Goal: Task Accomplishment & Management: Use online tool/utility

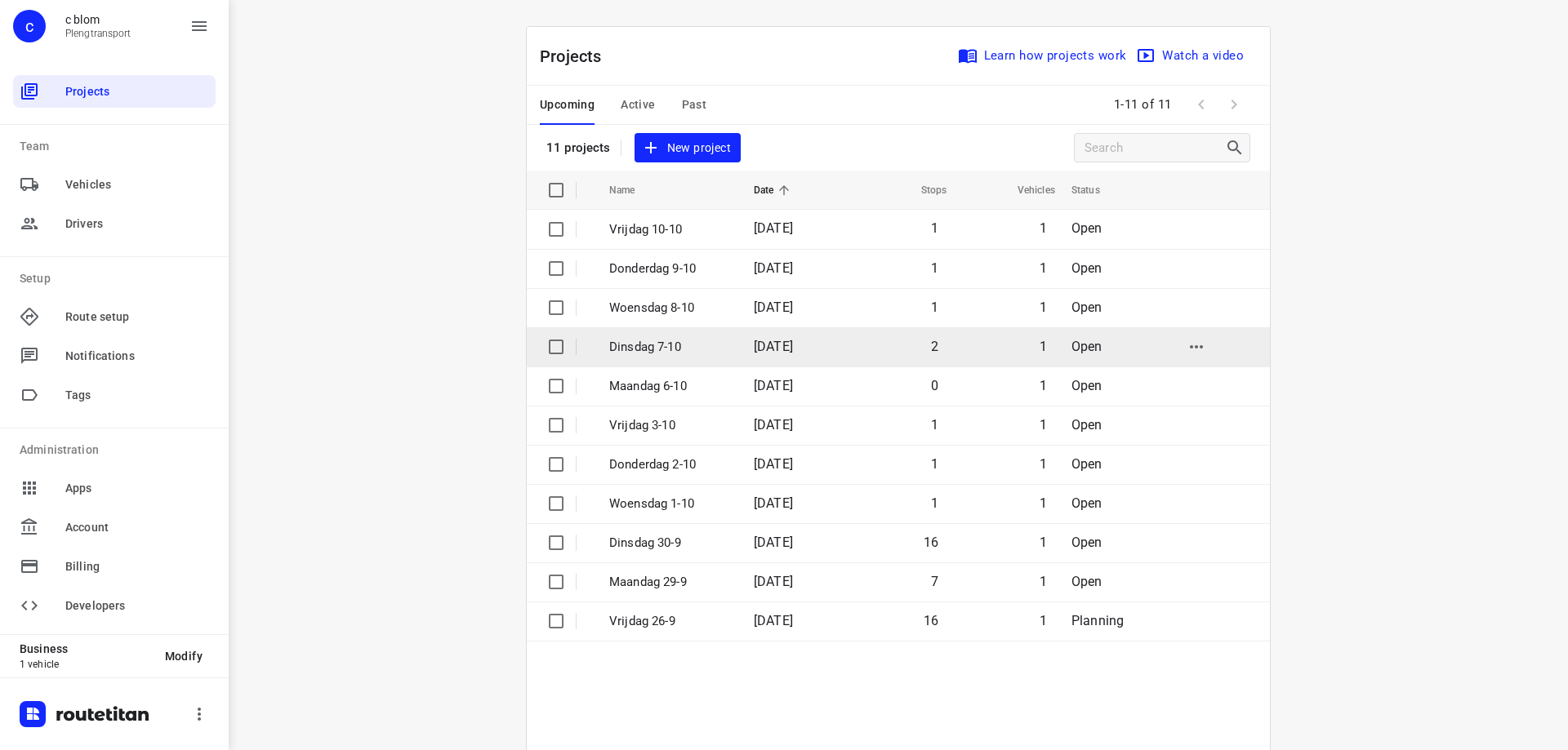
click at [740, 345] on td "[DATE]" at bounding box center [792, 347] width 105 height 39
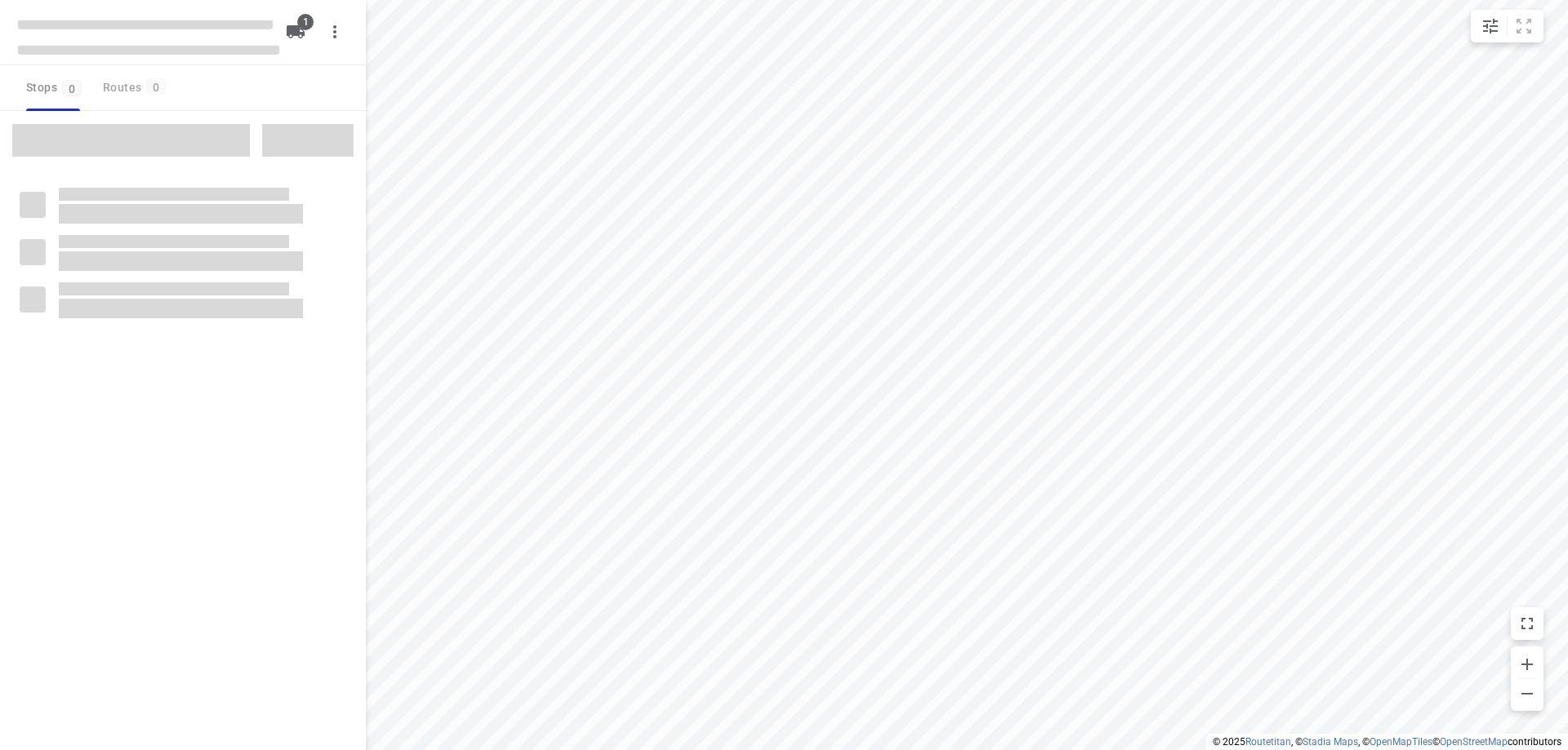
type input "distance"
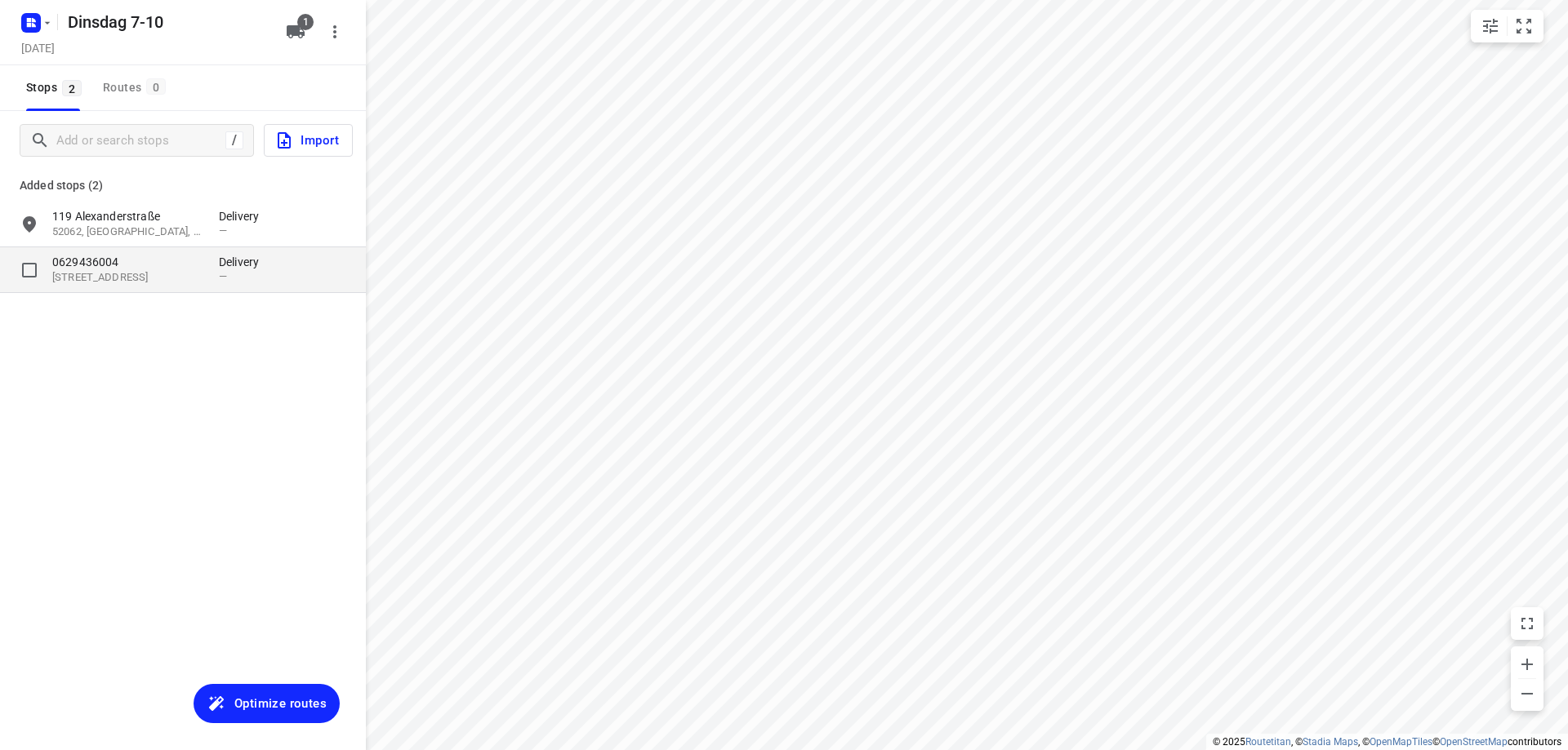
click at [135, 270] on p "0629436004" at bounding box center [127, 262] width 151 height 16
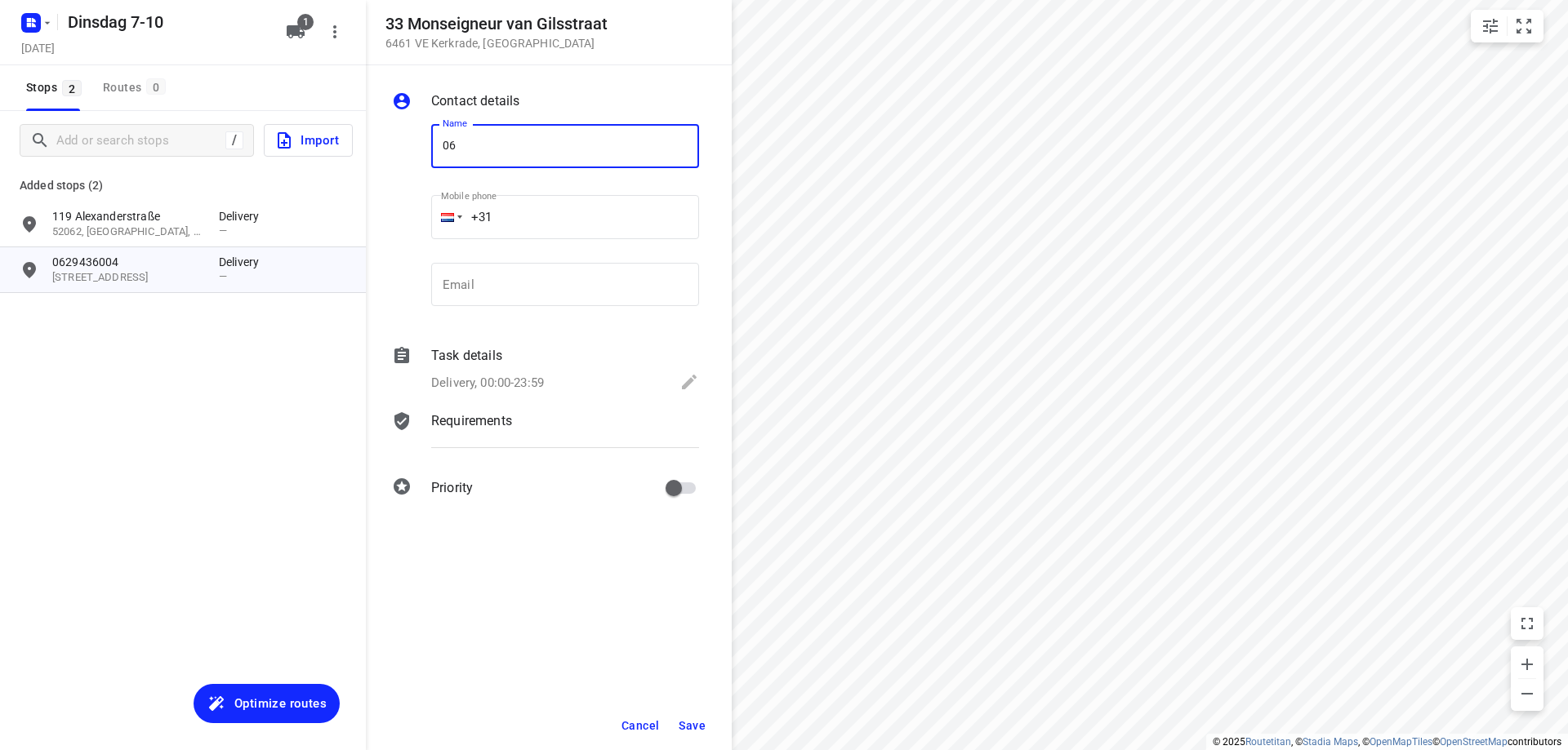
type input "06"
click at [644, 720] on span "Cancel" at bounding box center [640, 726] width 38 height 13
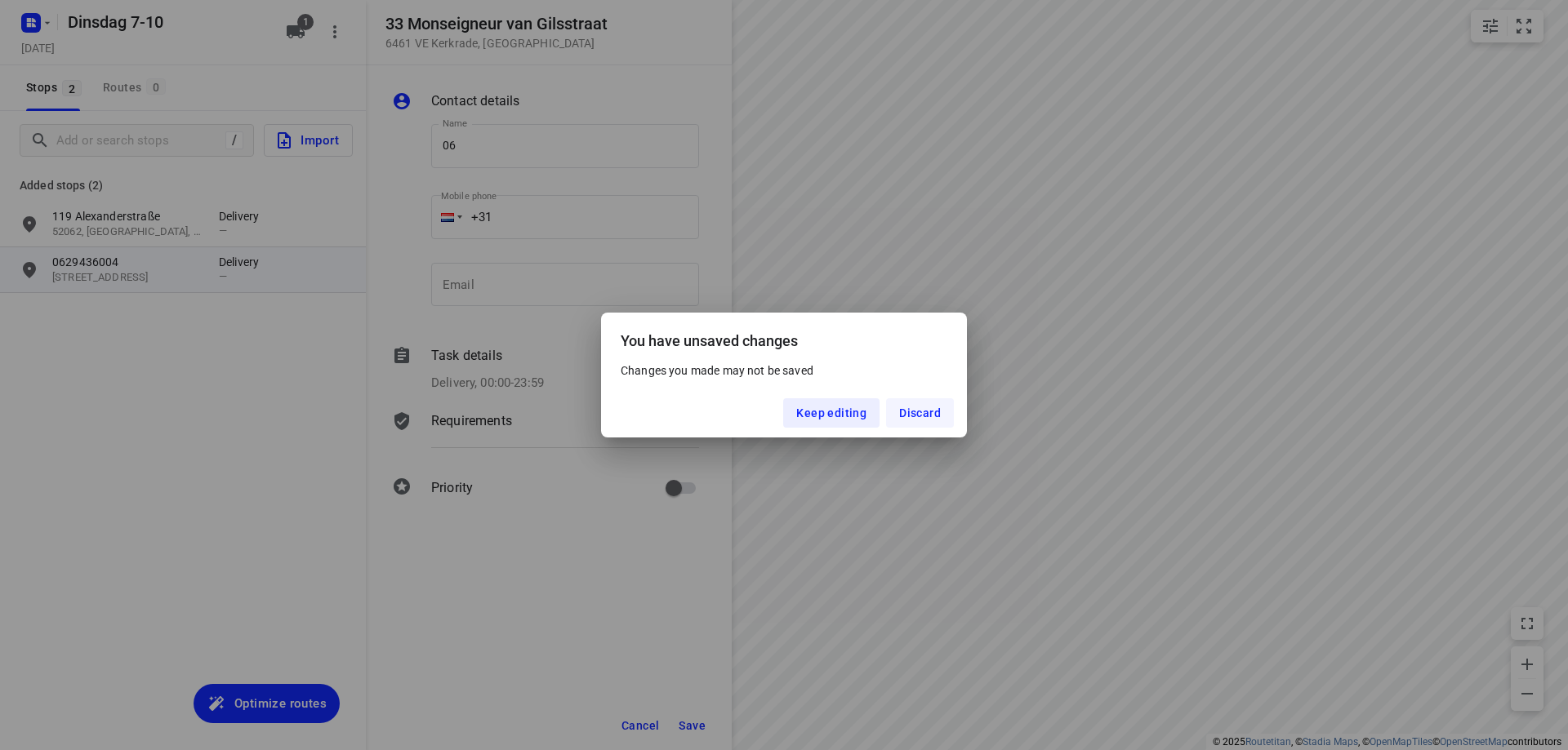
click at [887, 417] on button "Discard" at bounding box center [920, 413] width 68 height 30
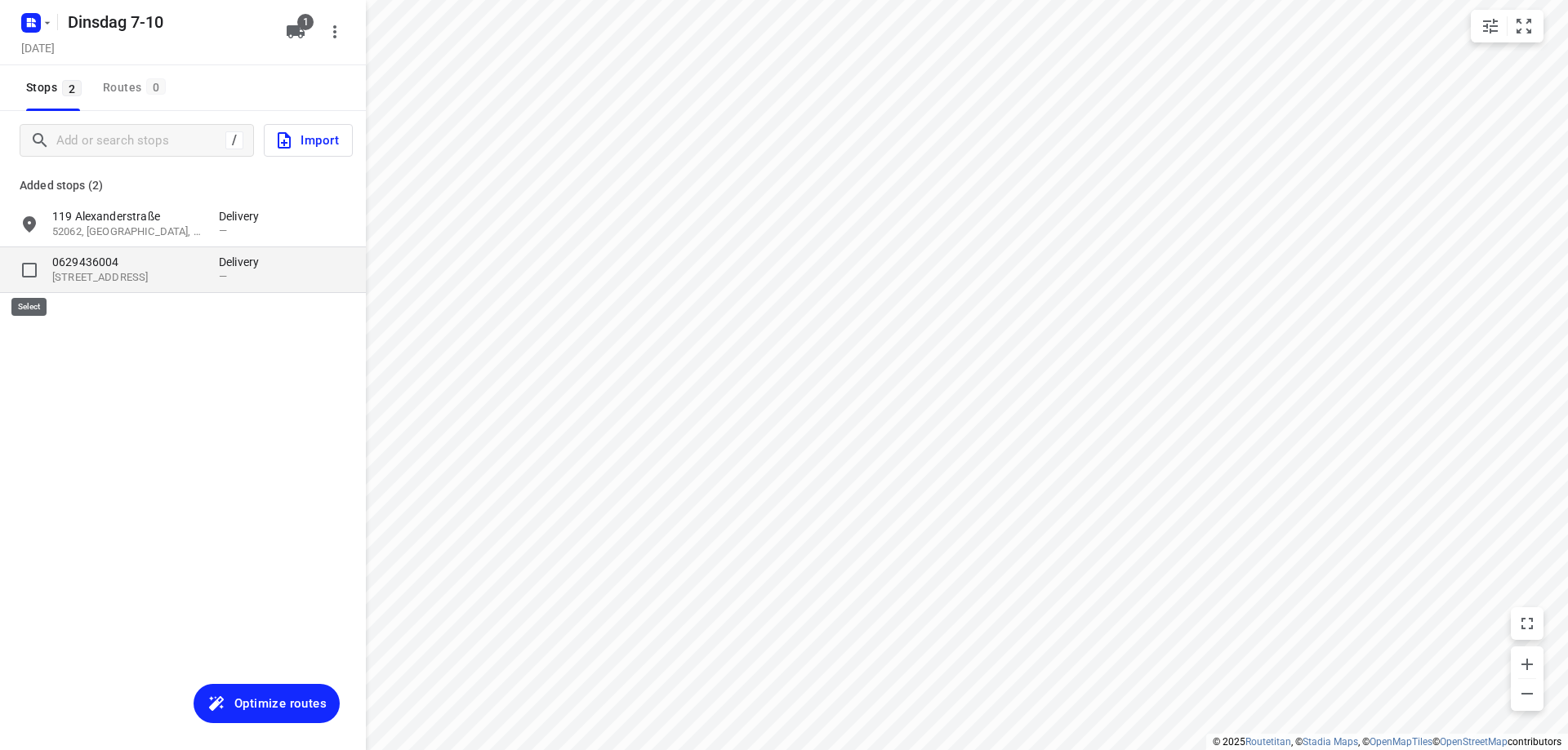
click at [23, 274] on input "grid" at bounding box center [30, 270] width 32 height 32
checkbox input "true"
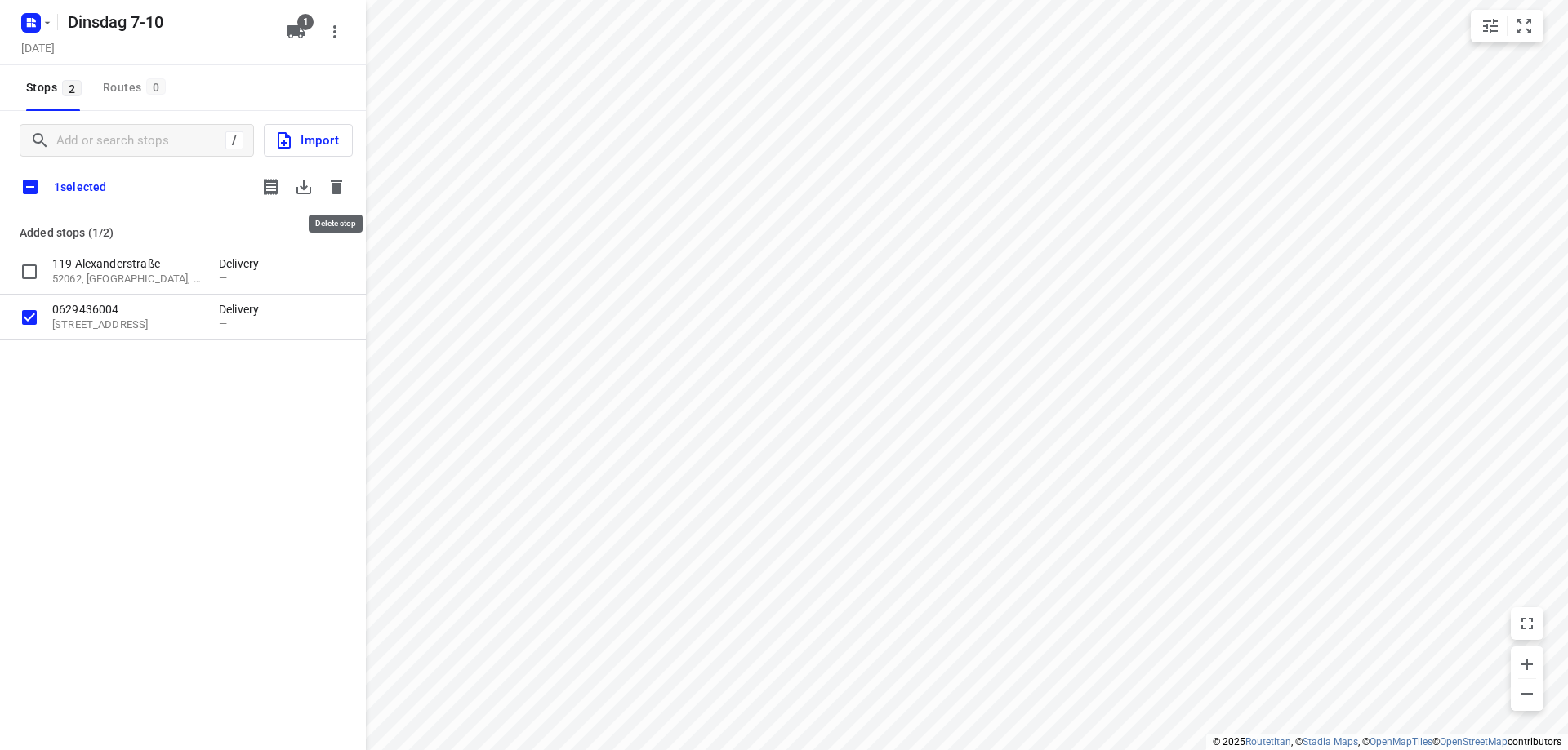
click at [334, 190] on icon "button" at bounding box center [336, 186] width 12 height 14
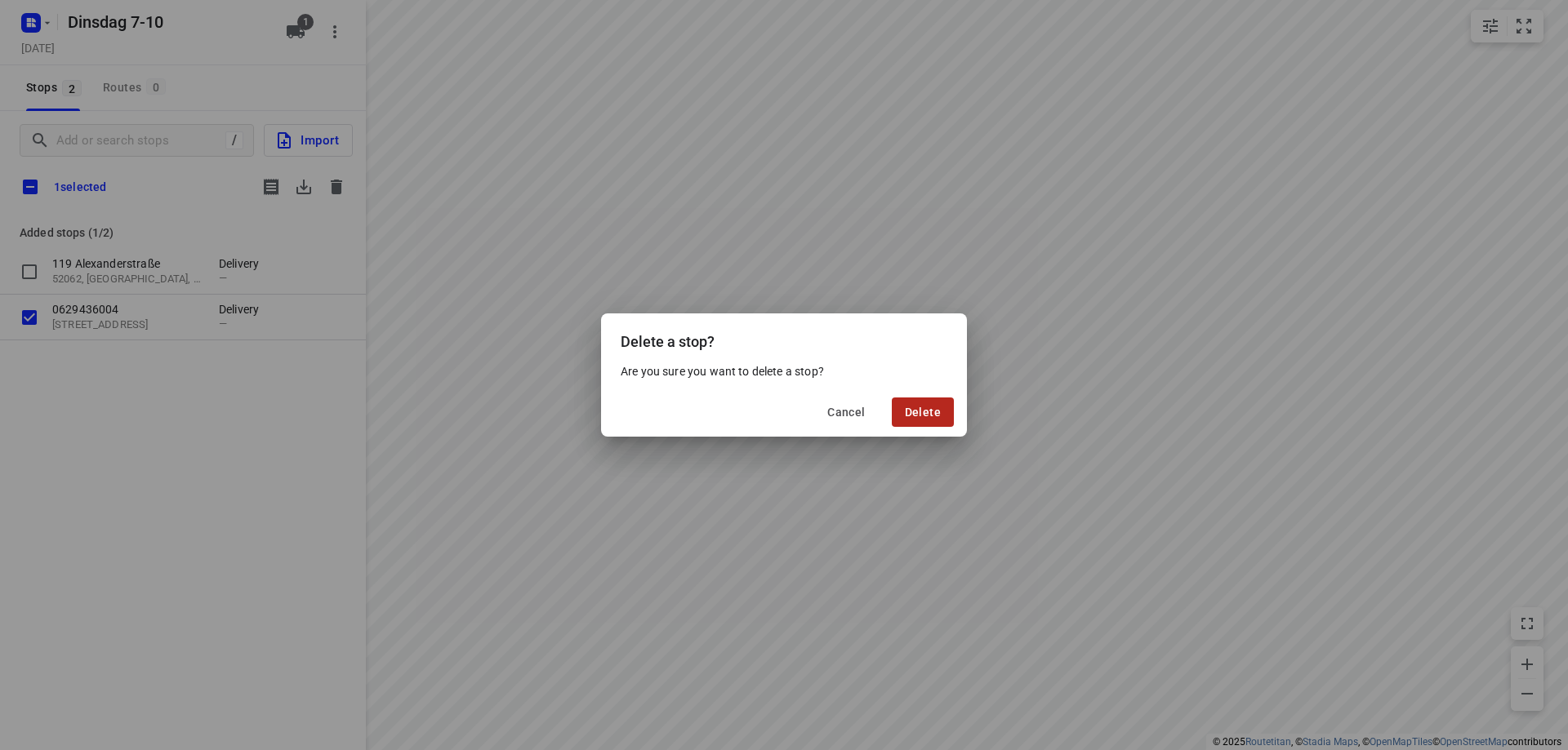
click at [915, 410] on span "Delete" at bounding box center [923, 412] width 36 height 13
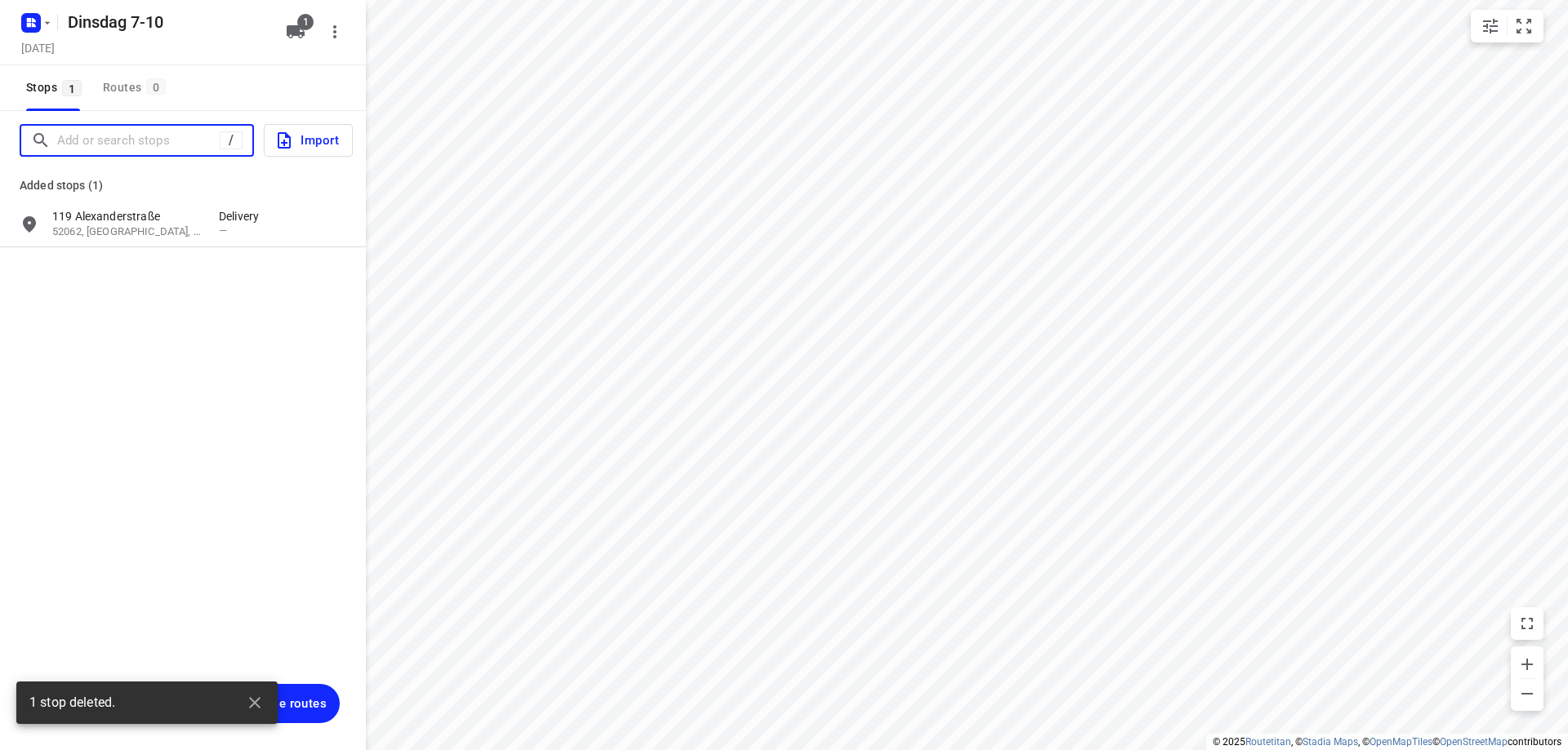
click at [171, 142] on input "Add or search stops" at bounding box center [138, 141] width 162 height 25
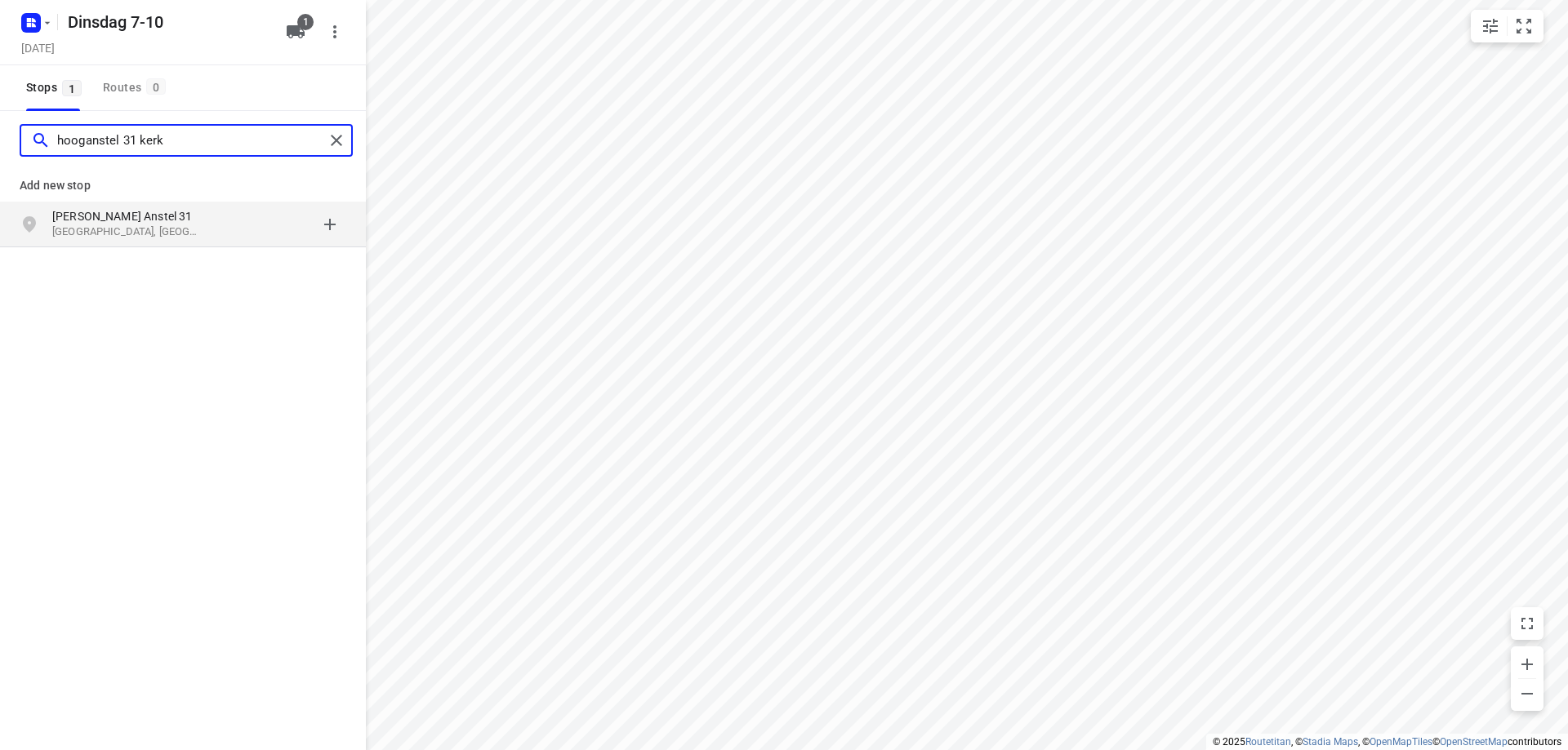
type input "hooganstel 31 kerk"
click at [145, 228] on p "[GEOGRAPHIC_DATA], [GEOGRAPHIC_DATA]" at bounding box center [127, 232] width 151 height 15
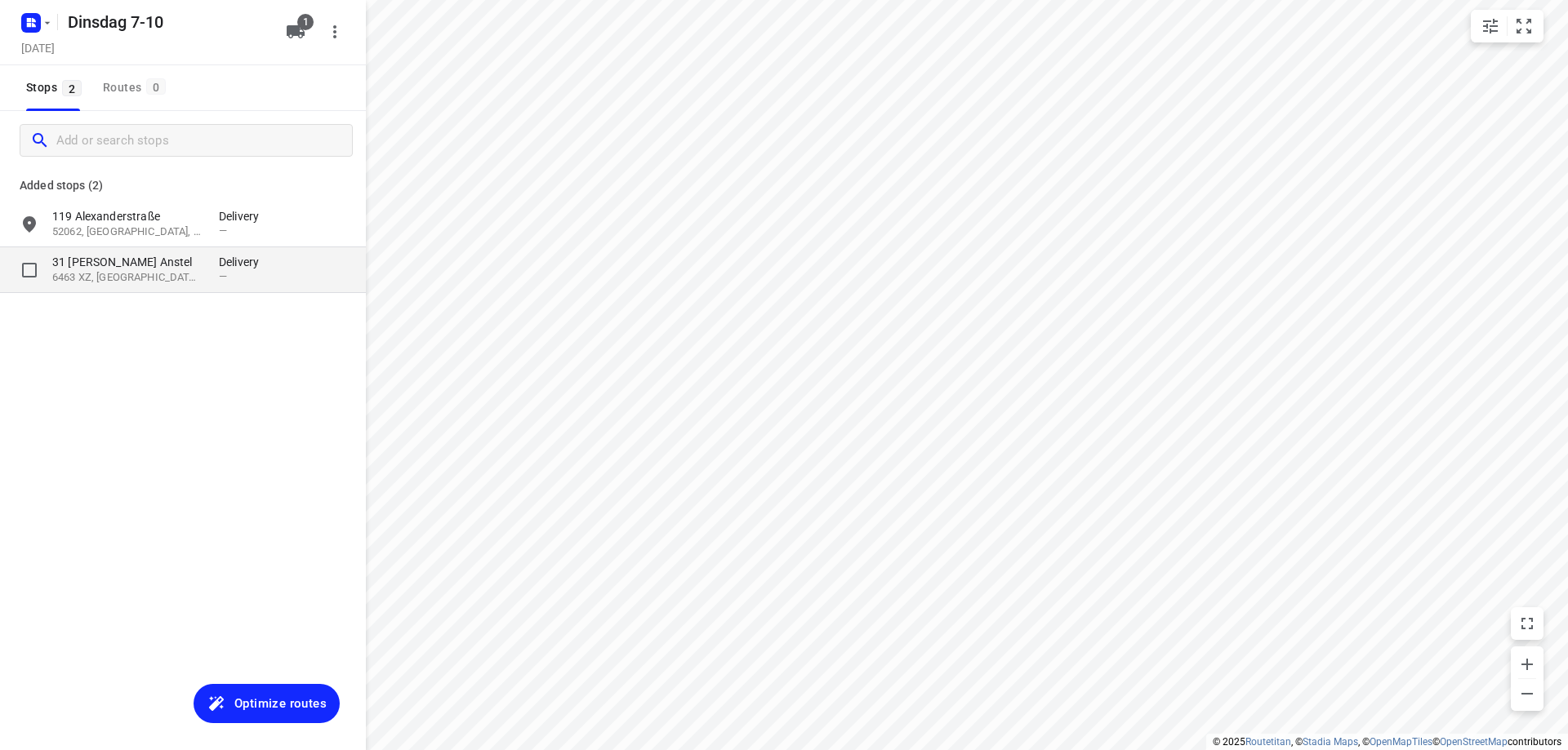
click at [130, 266] on p "31 [PERSON_NAME] Anstel" at bounding box center [127, 262] width 151 height 16
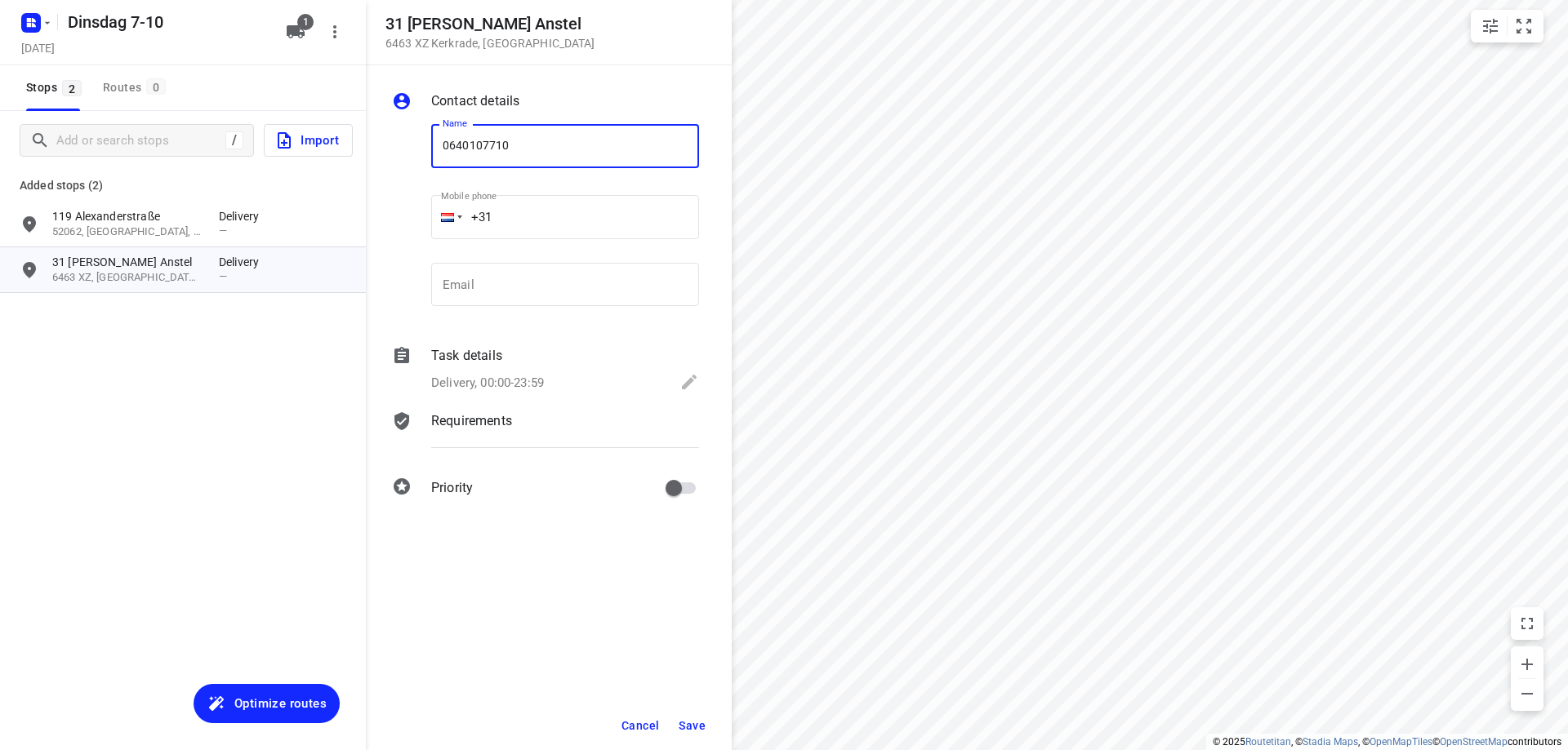
type input "0640107710"
click at [689, 722] on span "Save" at bounding box center [692, 726] width 27 height 13
